Goal: Check status: Check status

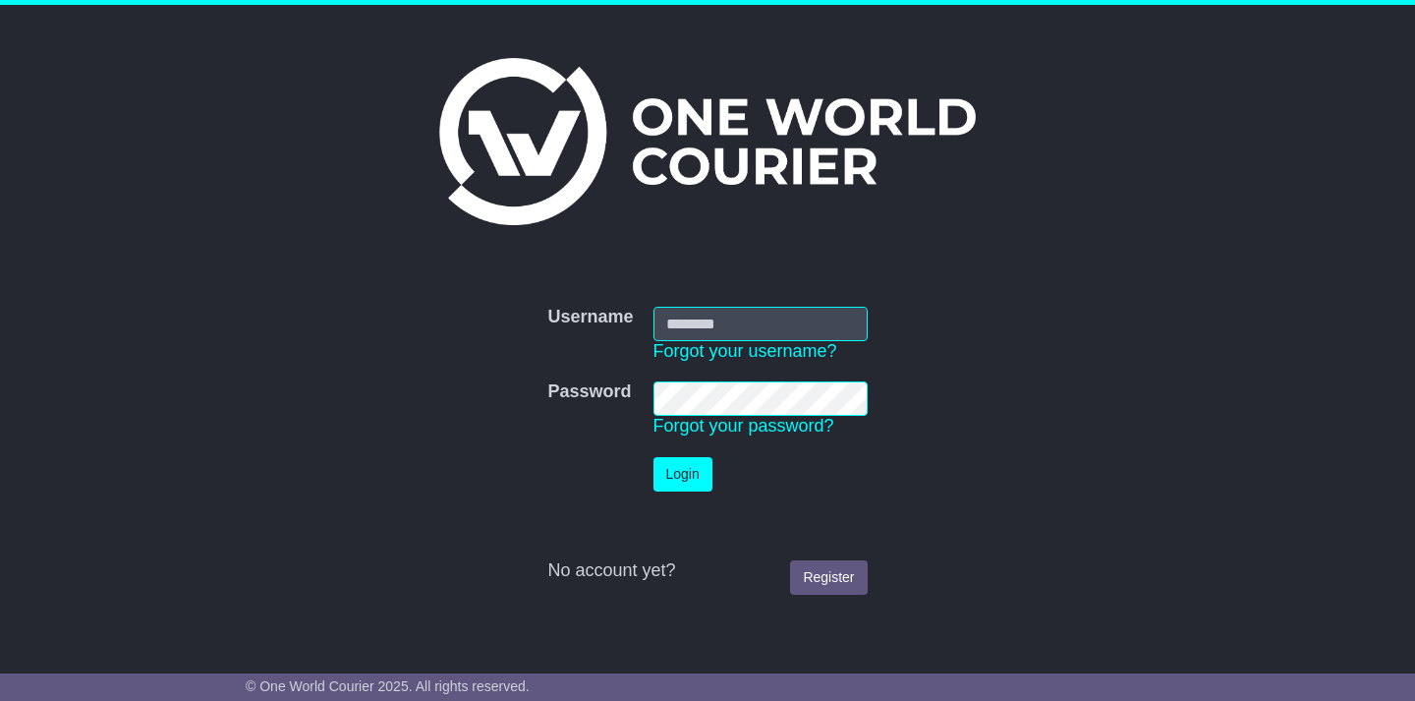
click at [741, 323] on input "Username" at bounding box center [761, 324] width 214 height 34
type input "**********"
click at [702, 482] on button "Login" at bounding box center [683, 474] width 59 height 34
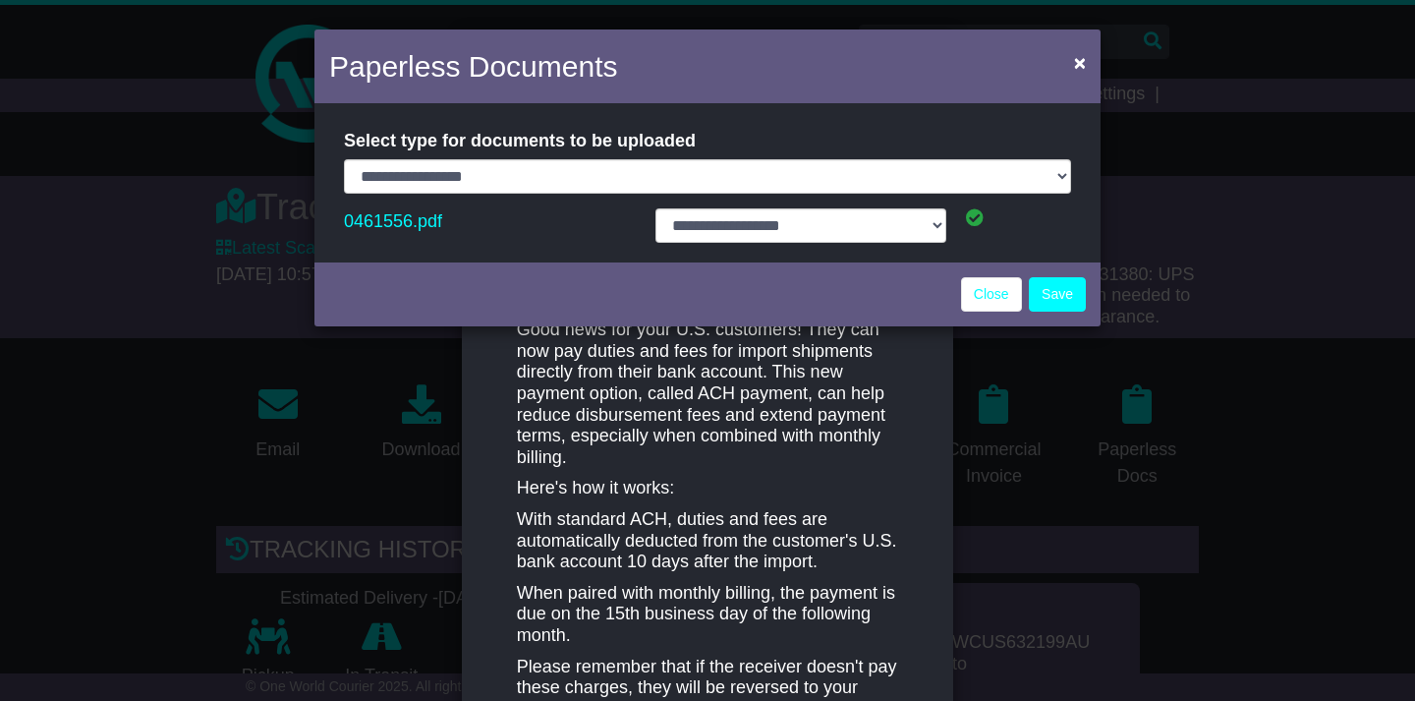
select select "**********"
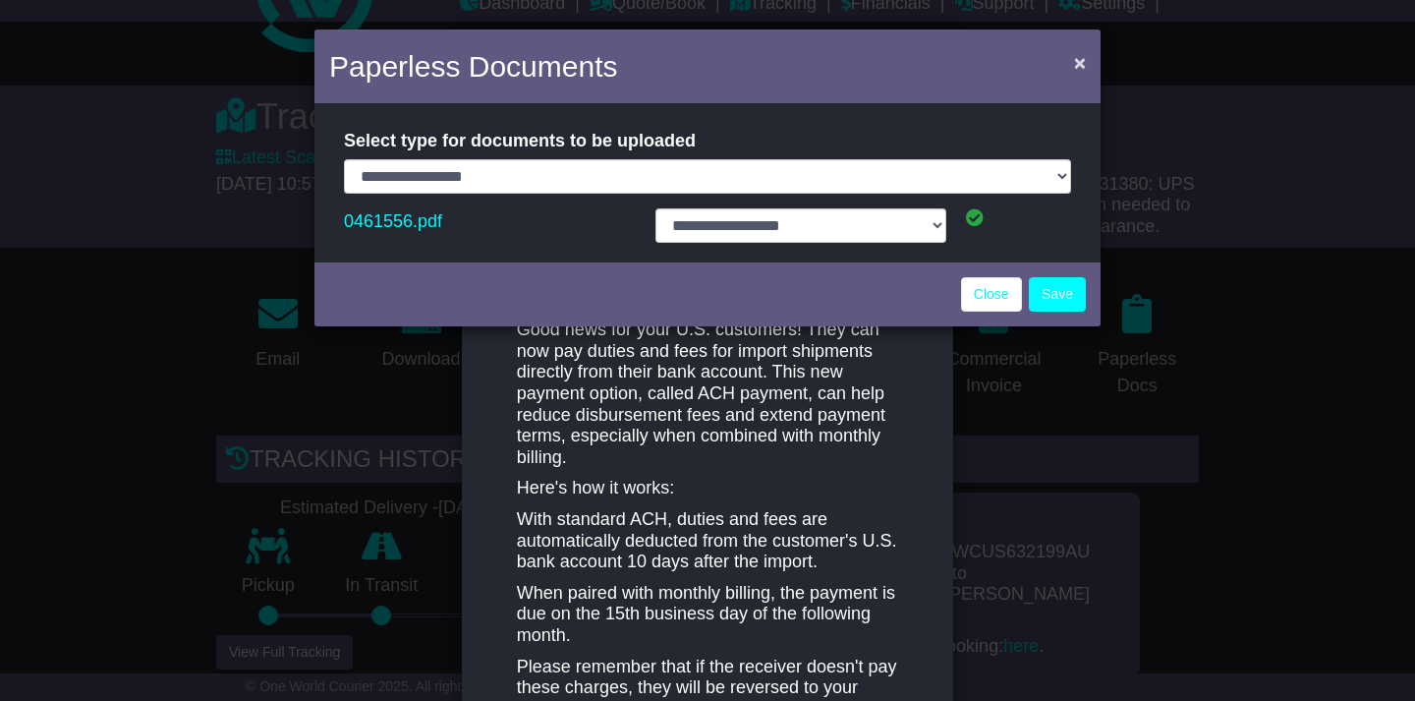
click at [1083, 59] on span "×" at bounding box center [1080, 62] width 12 height 23
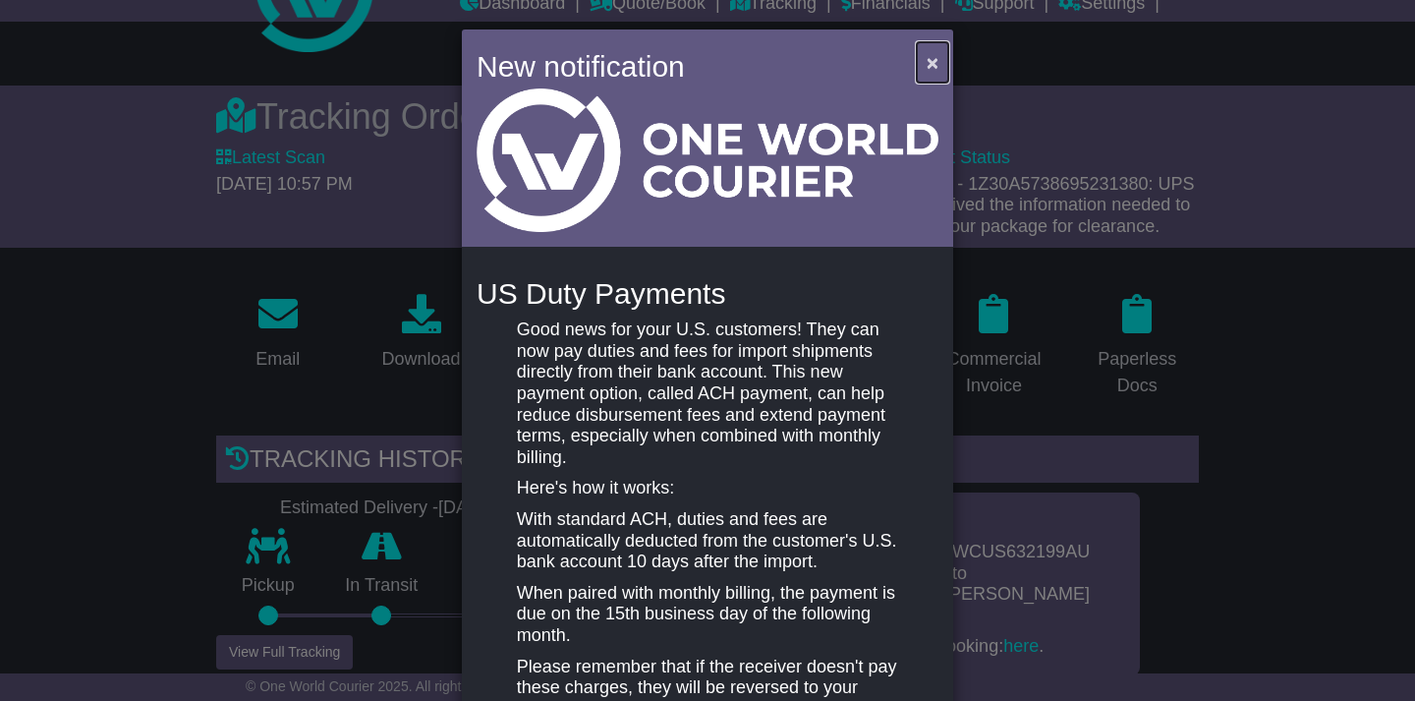
click at [931, 52] on span "×" at bounding box center [933, 62] width 12 height 23
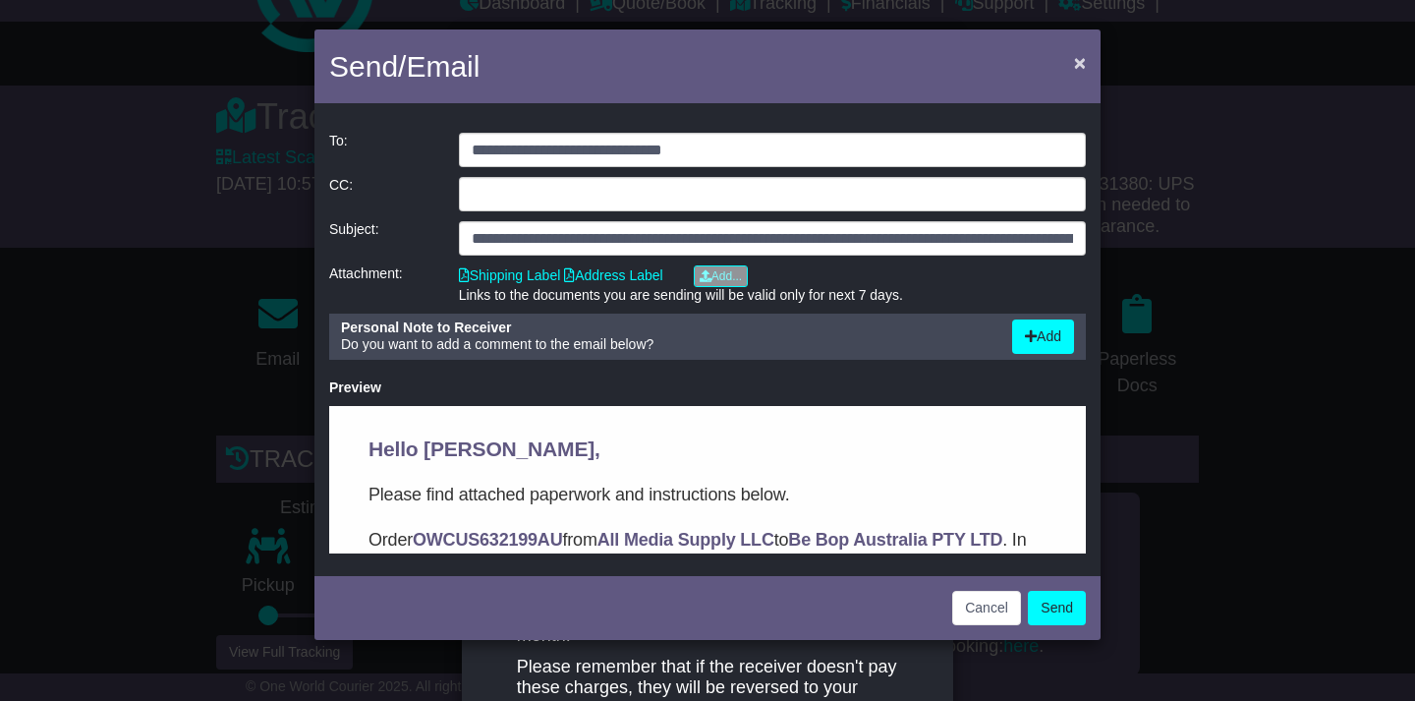
click at [1078, 61] on span "×" at bounding box center [1080, 62] width 12 height 23
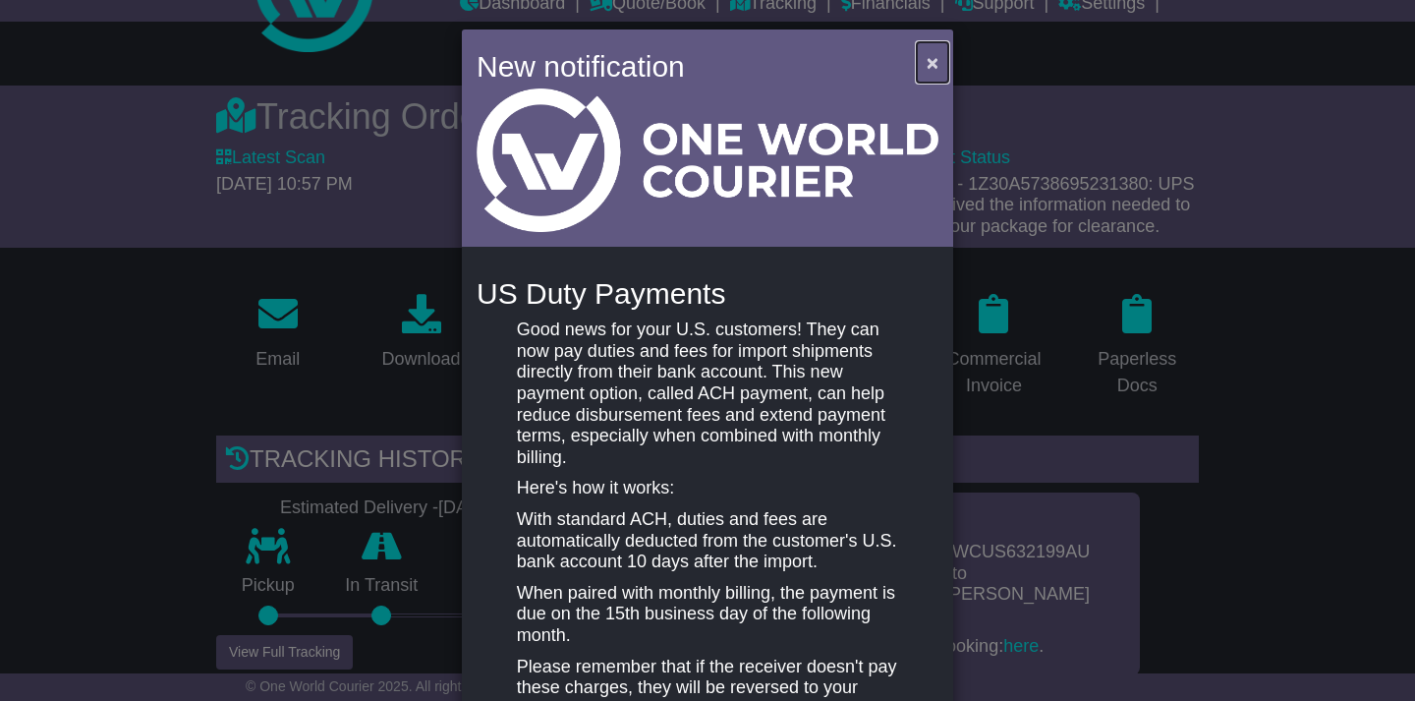
click at [924, 63] on button "×" at bounding box center [932, 62] width 31 height 40
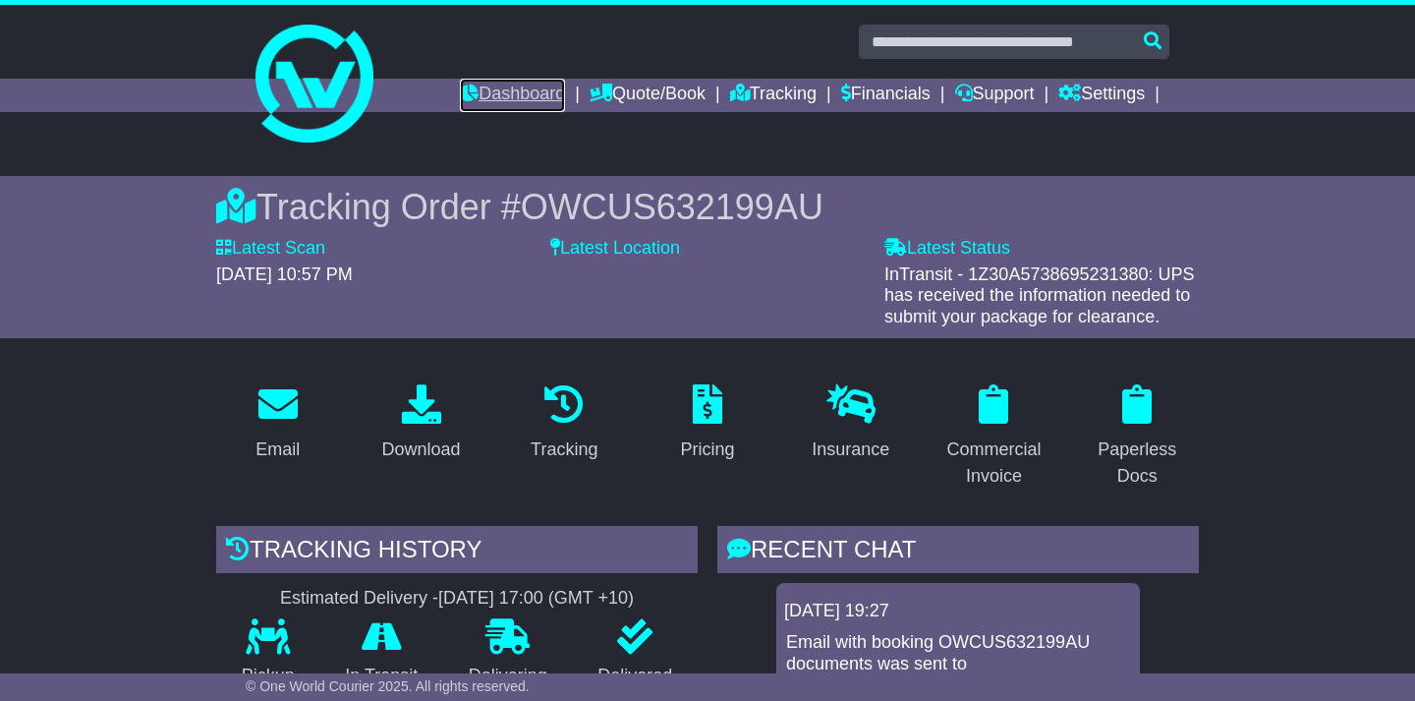
click at [494, 90] on link "Dashboard" at bounding box center [512, 95] width 105 height 33
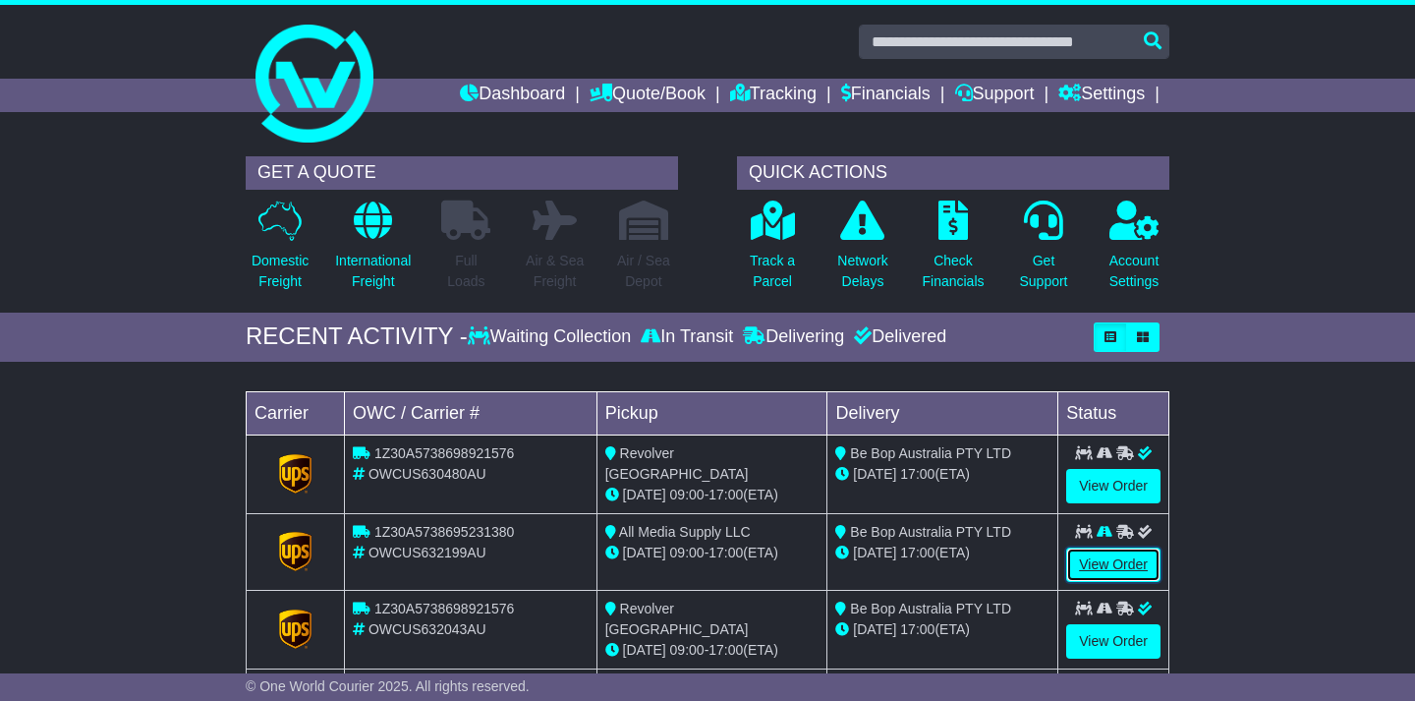
click at [1119, 560] on link "View Order" at bounding box center [1113, 564] width 94 height 34
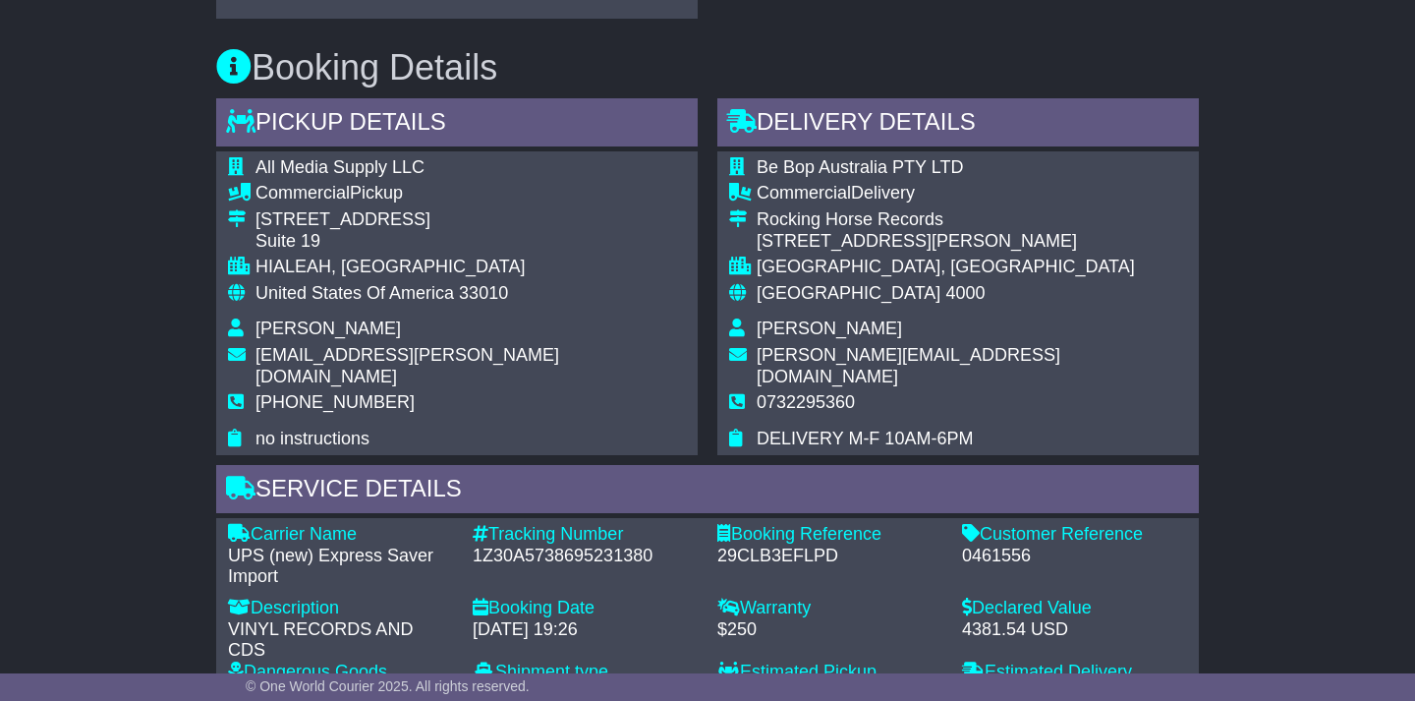
scroll to position [501, 0]
